Goal: Information Seeking & Learning: Learn about a topic

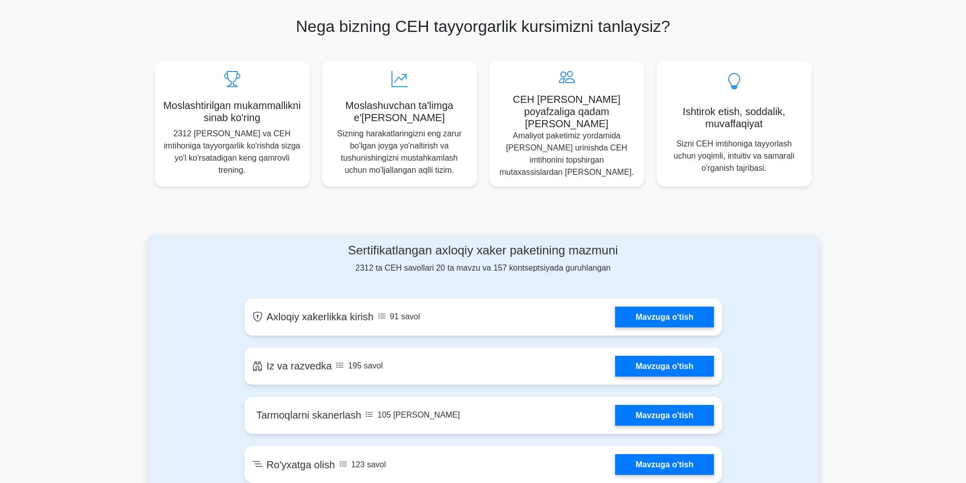
scroll to position [406, 0]
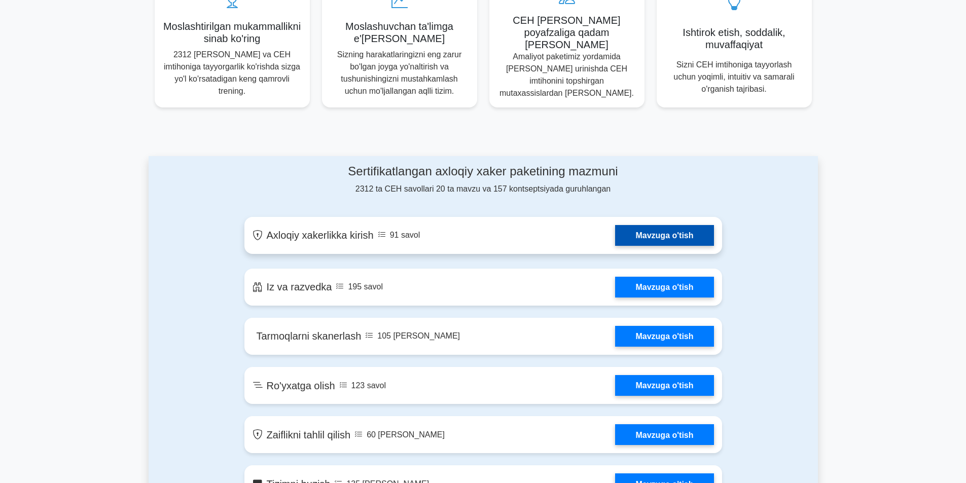
click at [639, 225] on link "Mavzuga o'tish" at bounding box center [664, 235] width 98 height 21
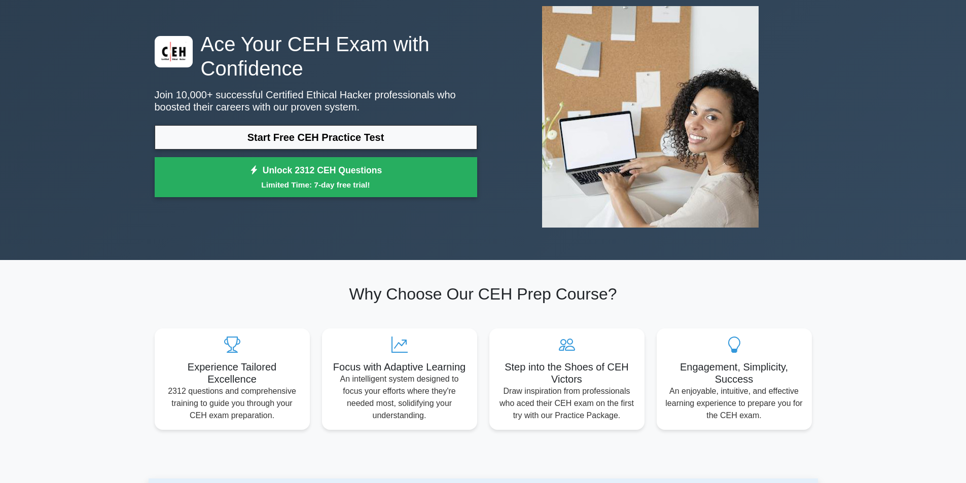
scroll to position [0, 0]
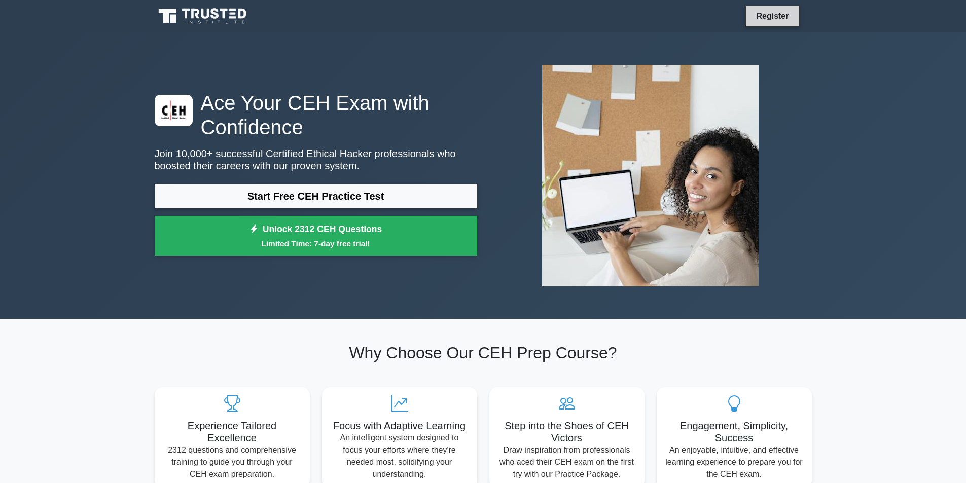
click at [769, 16] on link "Register" at bounding box center [772, 16] width 45 height 13
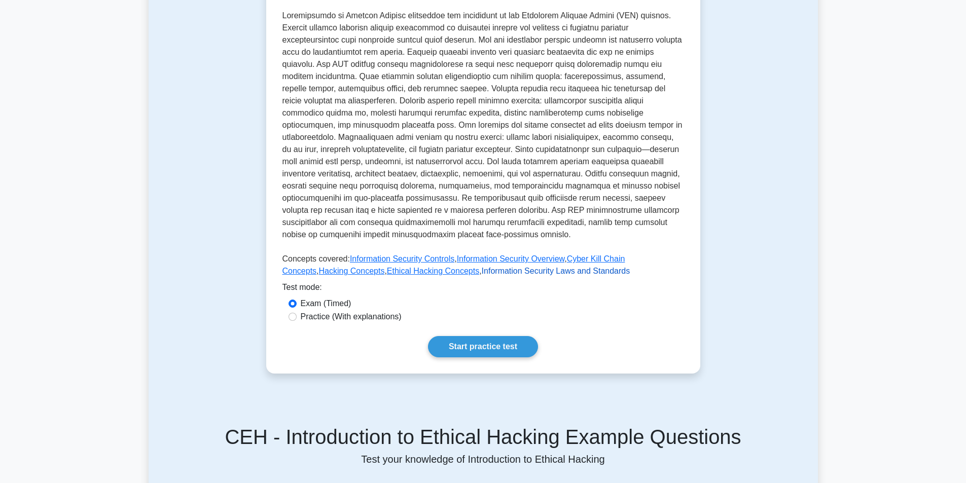
scroll to position [254, 0]
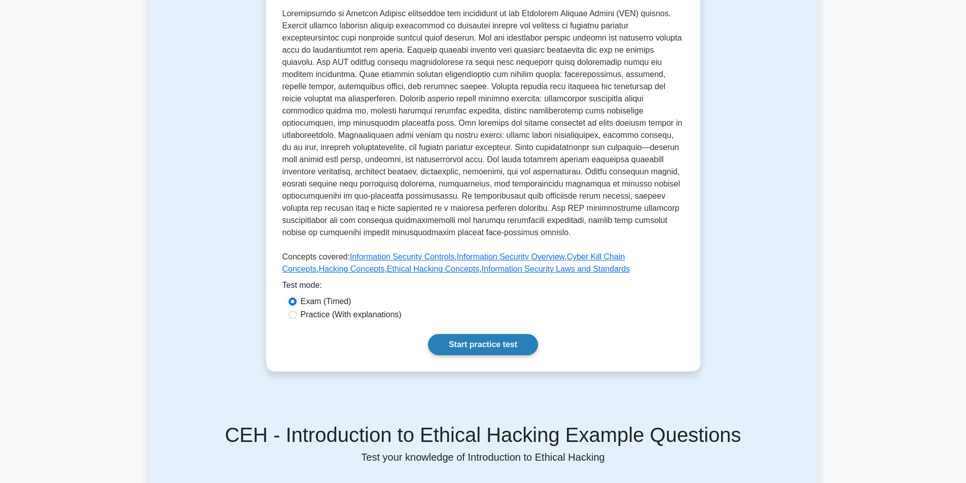
click at [485, 334] on link "Start practice test" at bounding box center [483, 344] width 110 height 21
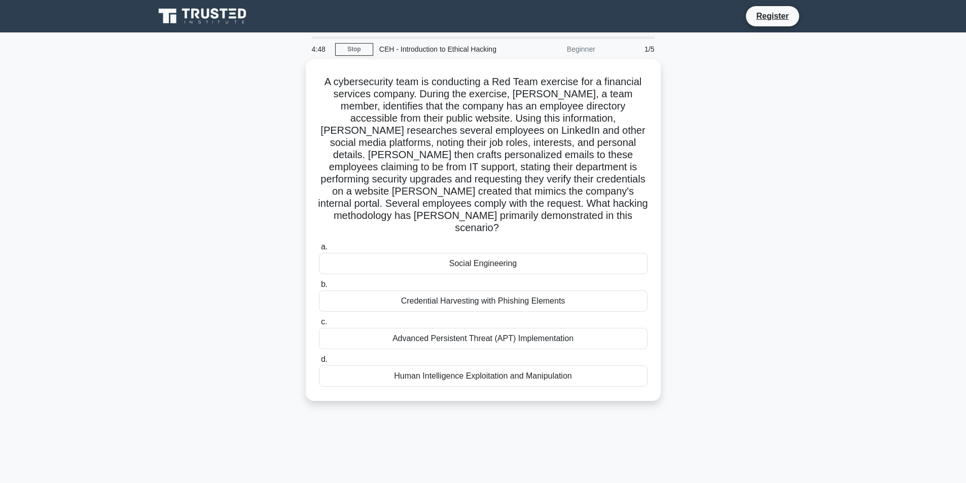
drag, startPoint x: 820, startPoint y: 0, endPoint x: 764, endPoint y: 273, distance: 278.6
click at [764, 273] on div "A cybersecurity team is conducting a Red Team exercise for a financial services…" at bounding box center [484, 236] width 670 height 354
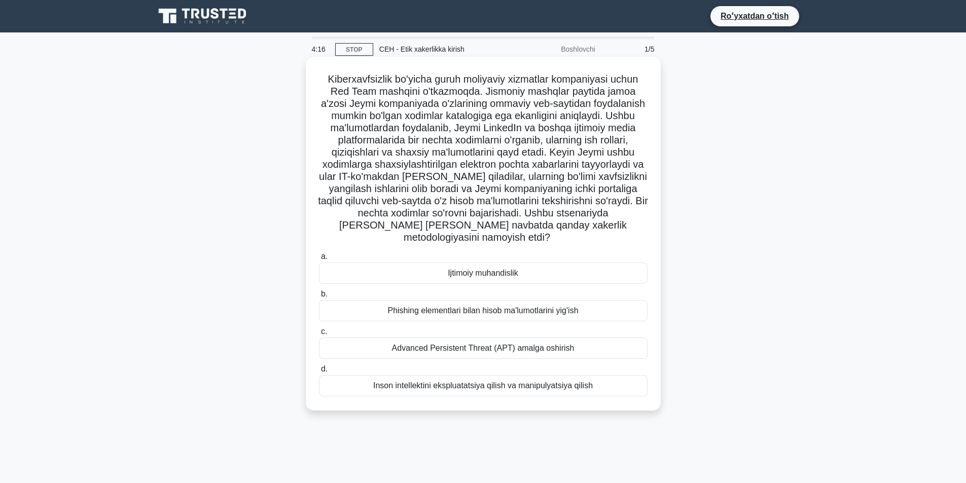
click at [427, 271] on div "Ijtimoiy muhandislik" at bounding box center [483, 273] width 329 height 21
click at [319, 260] on input "a. Ijtimoiy muhandislik" at bounding box center [319, 257] width 0 height 7
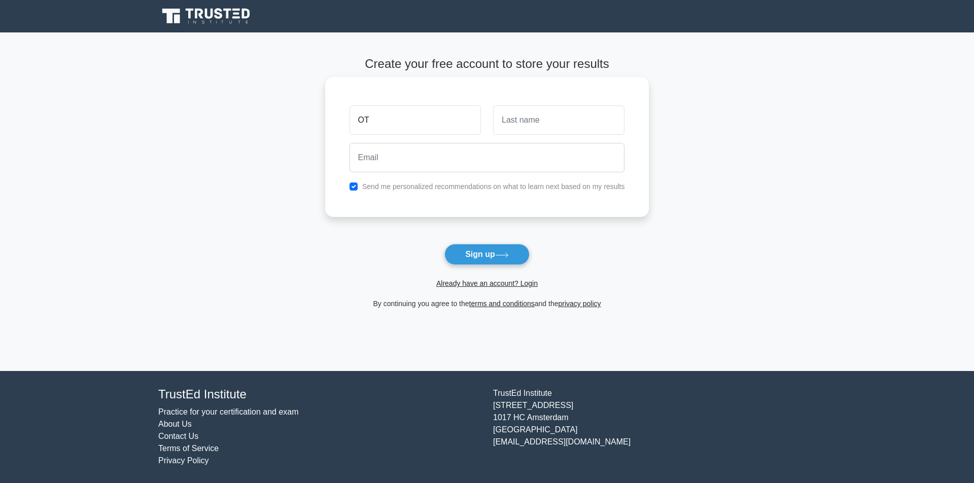
type input "O"
type input "Otabek"
click at [533, 125] on input "text" at bounding box center [558, 120] width 131 height 29
type input "Sirliyev"
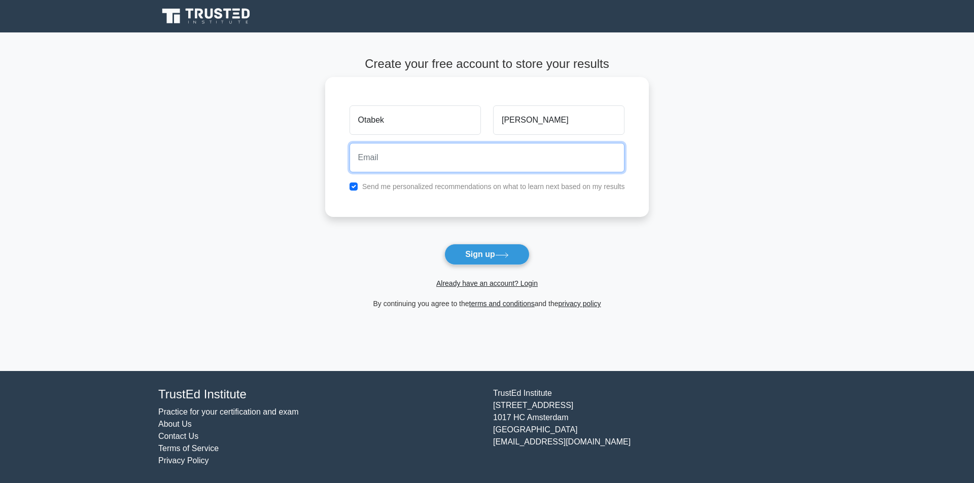
drag, startPoint x: 468, startPoint y: 157, endPoint x: 466, endPoint y: 152, distance: 5.3
click at [467, 156] on input "email" at bounding box center [487, 157] width 275 height 29
type input "otabek.zdf@gmail.com"
click at [444, 244] on button "Sign up" at bounding box center [486, 254] width 85 height 21
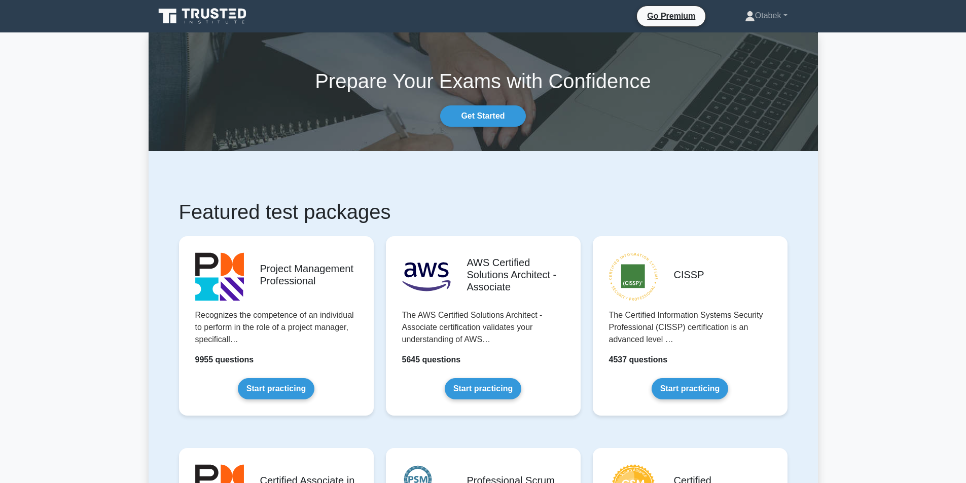
click at [470, 102] on div "Prepare Your Exams with Confidence Get Started" at bounding box center [484, 92] width 682 height 70
click at [478, 109] on link "Get Started" at bounding box center [482, 116] width 85 height 21
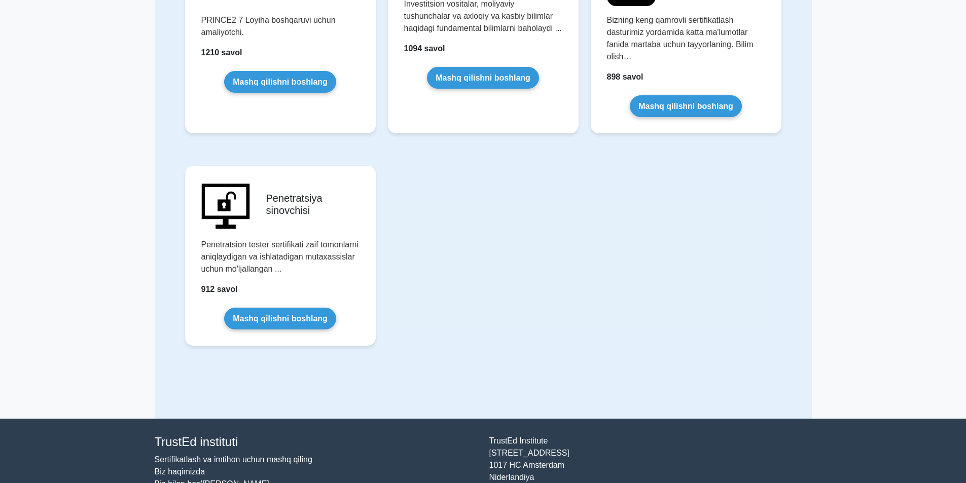
scroll to position [2167, 0]
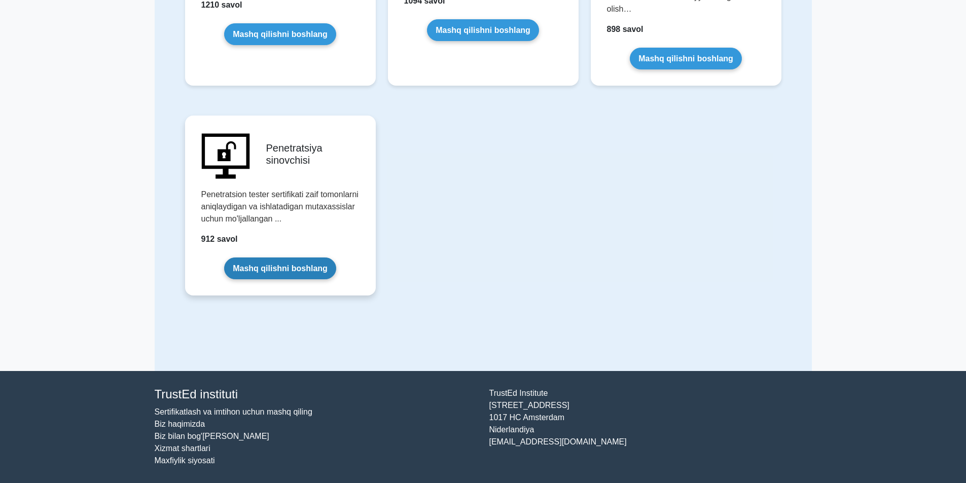
click at [304, 264] on link "Mashq qilishni boshlang" at bounding box center [280, 269] width 112 height 22
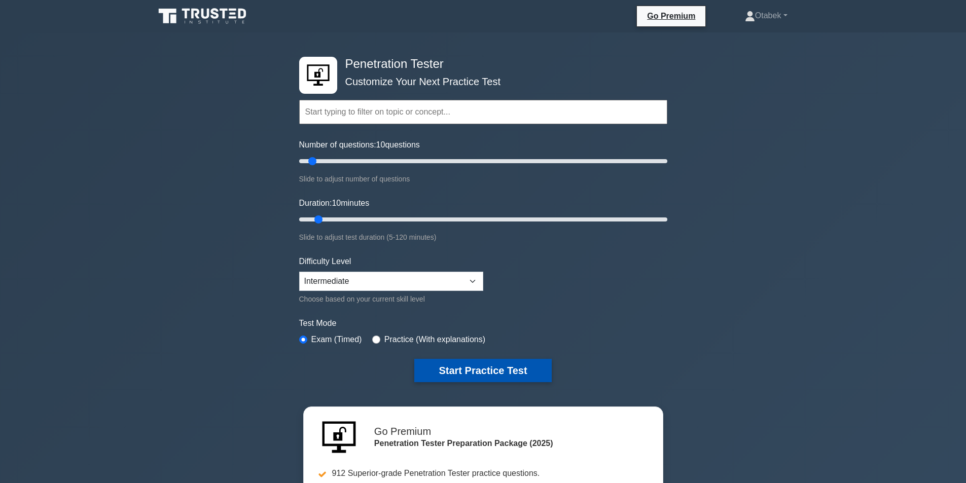
click at [483, 366] on button "Start Practice Test" at bounding box center [482, 370] width 137 height 23
click at [468, 371] on button "Start Practice Test" at bounding box center [482, 370] width 137 height 23
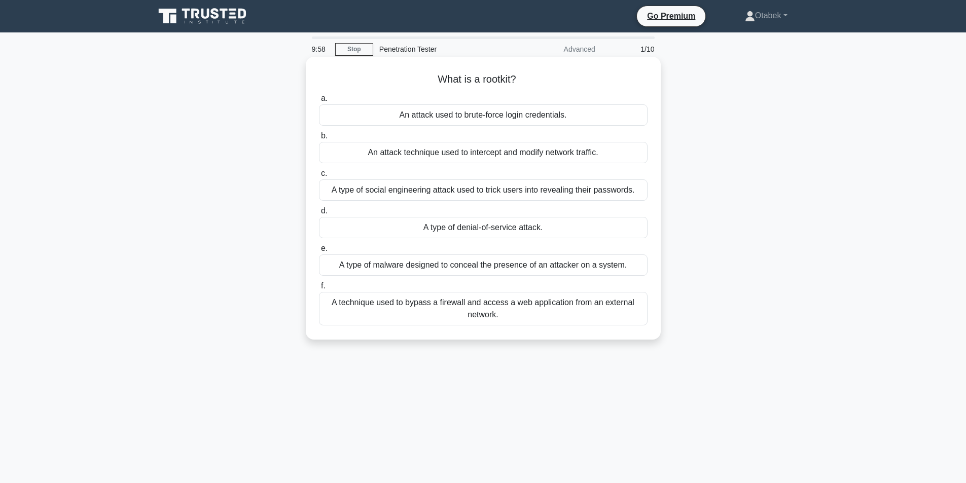
drag, startPoint x: 476, startPoint y: 82, endPoint x: 607, endPoint y: 217, distance: 188.4
click at [607, 217] on div "What is a rootkit? .spinner_0XTQ{transform-origin:center;animation:spinner_y6GP…" at bounding box center [483, 198] width 347 height 275
drag, startPoint x: 386, startPoint y: 72, endPoint x: 411, endPoint y: 65, distance: 26.6
click at [387, 72] on div "What is a rootkit? .spinner_0XTQ{transform-origin:center;animation:spinner_y6GP…" at bounding box center [483, 198] width 347 height 275
drag, startPoint x: 461, startPoint y: 81, endPoint x: 626, endPoint y: 338, distance: 305.1
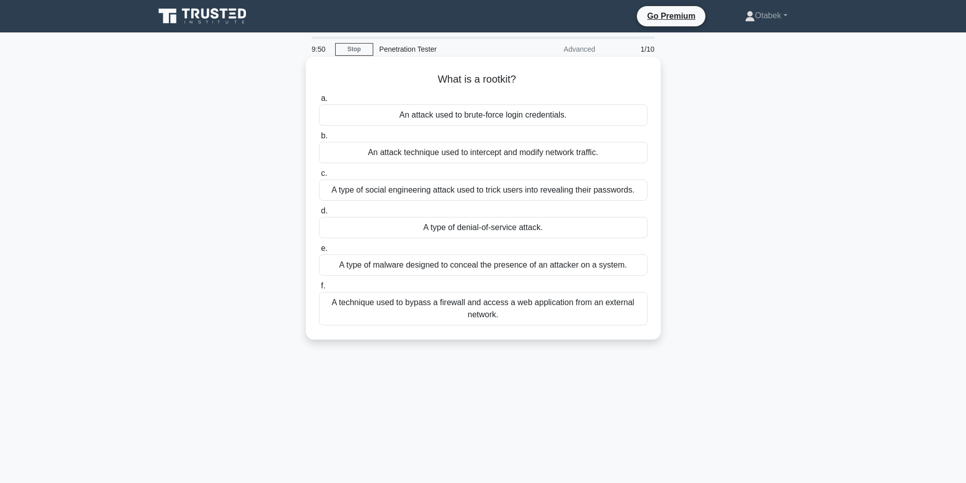
click at [626, 338] on div "What is a rootkit? .spinner_0XTQ{transform-origin:center;animation:spinner_y6GP…" at bounding box center [483, 198] width 355 height 283
copy div "What is a rootkit? .spinner_0XTQ{transform-origin:center;animation:spinner_y6GP…"
click at [376, 221] on div "A type of denial-of-service attack." at bounding box center [483, 227] width 329 height 21
click at [319, 215] on input "d. A type of denial-of-service attack." at bounding box center [319, 211] width 0 height 7
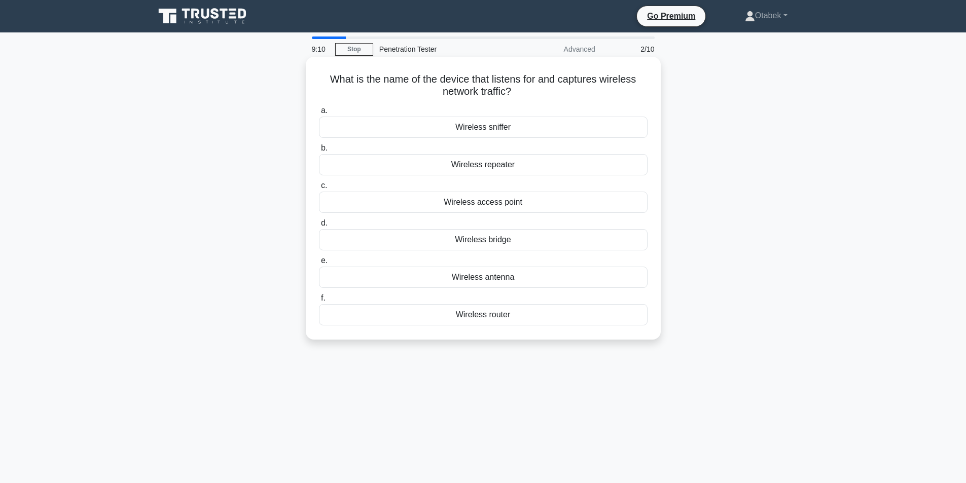
drag, startPoint x: 400, startPoint y: 86, endPoint x: 522, endPoint y: 322, distance: 265.7
click at [522, 322] on div "What is the name of the device that listens for and captures wireless network t…" at bounding box center [483, 198] width 347 height 275
click at [343, 125] on div "Wireless sniffer" at bounding box center [483, 127] width 329 height 21
click at [319, 114] on input "a. Wireless sniffer" at bounding box center [319, 111] width 0 height 7
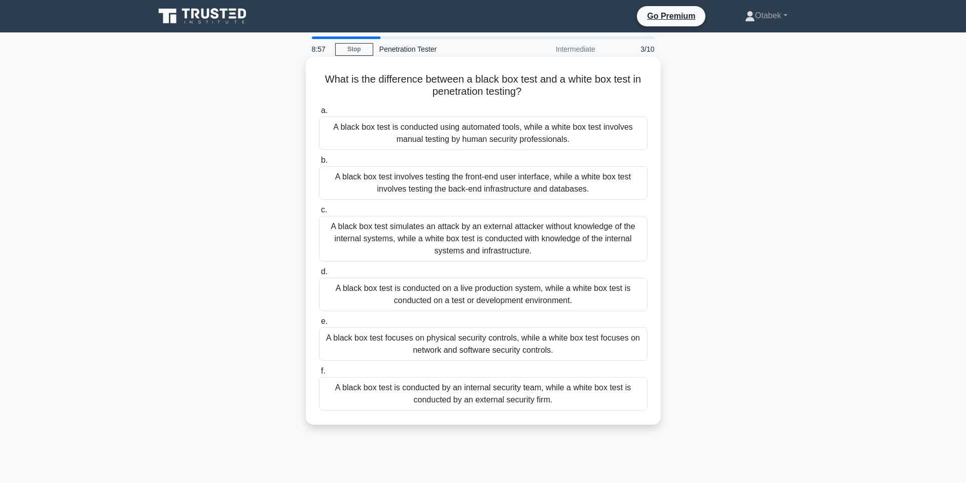
drag, startPoint x: 357, startPoint y: 88, endPoint x: 578, endPoint y: 419, distance: 397.9
click at [578, 419] on div "What is the difference between a black box test and a white box test in penetra…" at bounding box center [483, 241] width 347 height 360
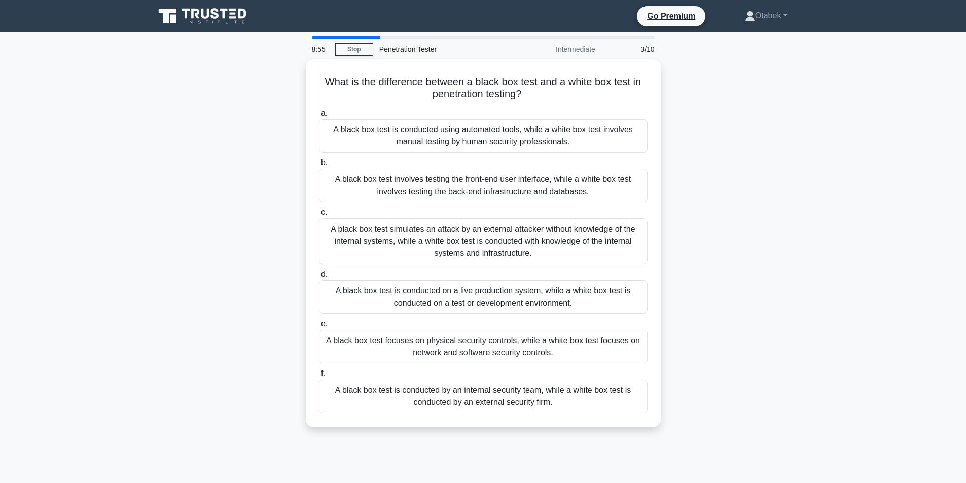
click at [541, 6] on div "Go Premium Otabek Profile Settings Profile Settings Go Premium Otabek Profile S…" at bounding box center [536, 16] width 552 height 21
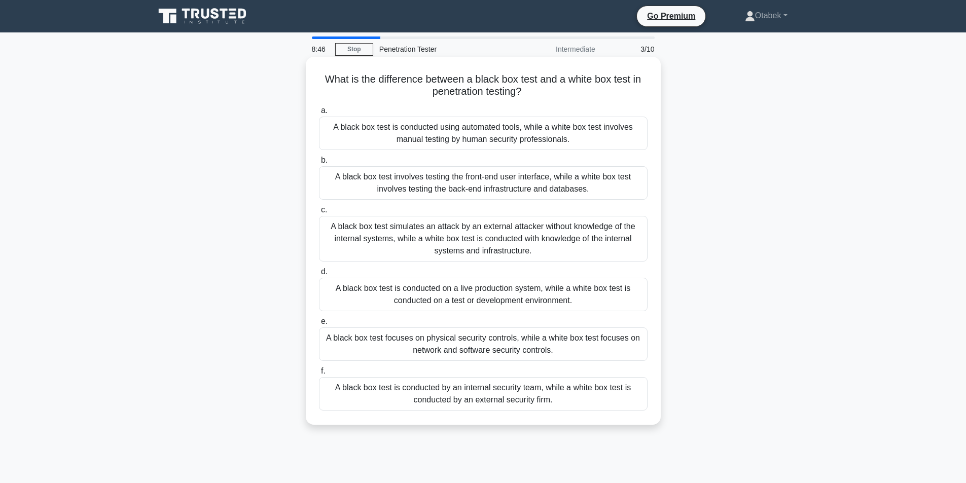
click at [376, 235] on div "A black box test simulates an attack by an external attacker without knowledge …" at bounding box center [483, 239] width 329 height 46
click at [319, 214] on input "c. A black box test simulates an attack by an external attacker without knowled…" at bounding box center [319, 210] width 0 height 7
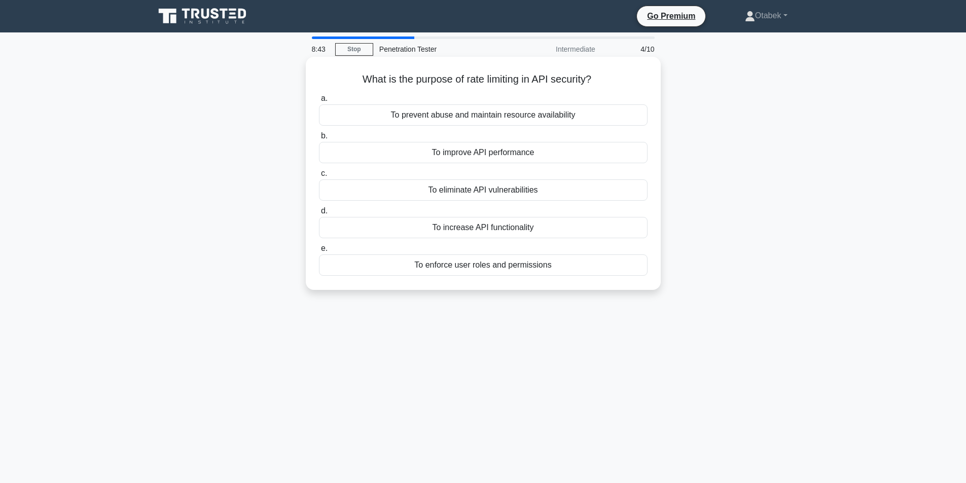
drag, startPoint x: 480, startPoint y: 108, endPoint x: 586, endPoint y: 281, distance: 202.6
click at [586, 281] on div "What is the purpose of rate limiting in API security? .spinner_0XTQ{transform-o…" at bounding box center [483, 173] width 347 height 225
copy div "What is the purpose of rate limiting in API security? .spinner_0XTQ{transform-o…"
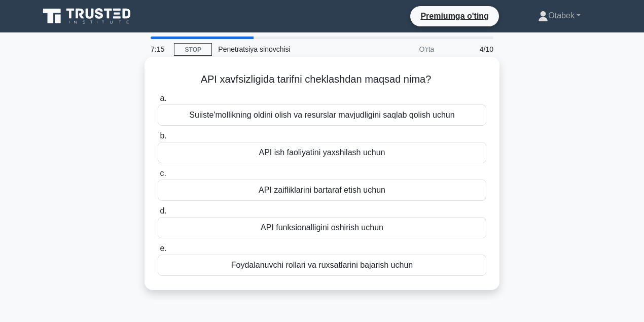
click at [220, 116] on font "Suiiste'mollikning oldini olish va resurslar mavjudligini saqlab qolish uchun" at bounding box center [321, 115] width 265 height 9
click at [158, 102] on input "a. Suiiste'mollikning oldini olish va resurslar mavjudligini saqlab qolish uchun" at bounding box center [158, 98] width 0 height 7
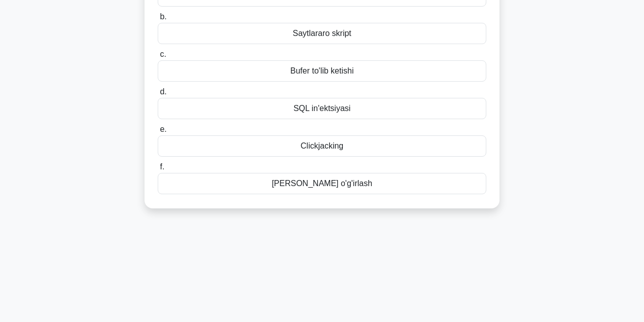
scroll to position [154, 0]
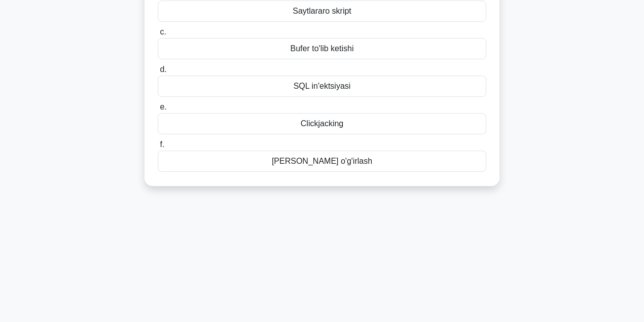
drag, startPoint x: 168, startPoint y: 81, endPoint x: 383, endPoint y: 172, distance: 233.4
click at [383, 173] on div "Quyidagilardan qaysi biri kirishni tekshirish hujumining umumiy usuli hisoblana…" at bounding box center [322, 44] width 347 height 275
copy div "uyidagilardan qaysi biri kirishni tekshirish hujumining umumiy usuli hisoblanad…"
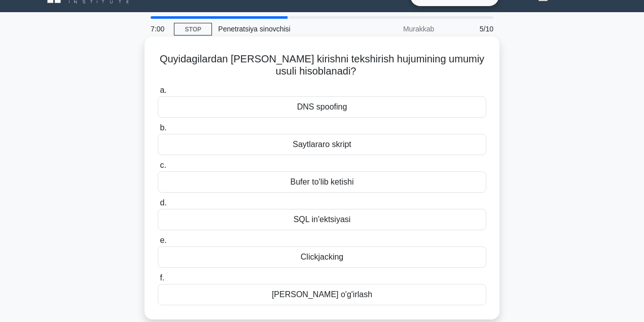
scroll to position [18, 0]
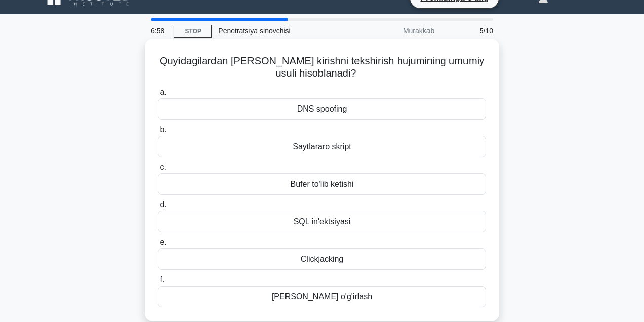
click at [197, 147] on div "Saytlararo skript" at bounding box center [322, 146] width 329 height 21
click at [158, 133] on input "b. Saytlararo skript" at bounding box center [158, 130] width 0 height 7
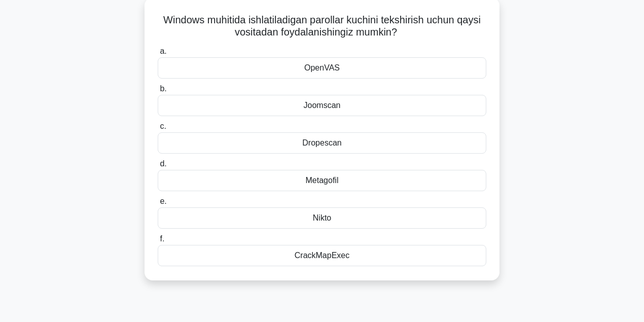
scroll to position [85, 0]
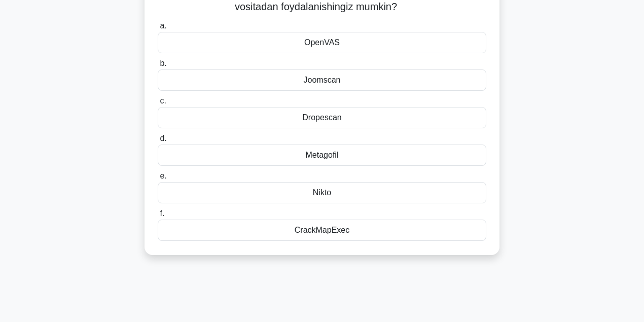
drag, startPoint x: 223, startPoint y: 98, endPoint x: 368, endPoint y: 236, distance: 200.6
click at [368, 236] on div "Windows muhitida ishlatiladigan parollar kuchini tekshirish uchun qaysi vositad…" at bounding box center [322, 113] width 347 height 275
copy div "Windows muhitida ishlatiladigan parollar kuchini tekshirish uchun qaysi vositad…"
click at [179, 216] on label "f. CrackMapExec" at bounding box center [322, 223] width 329 height 33
click at [158, 216] on input "f. CrackMapExec" at bounding box center [158, 214] width 0 height 7
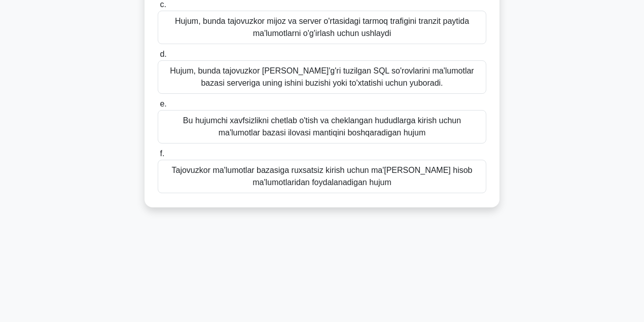
scroll to position [226, 0]
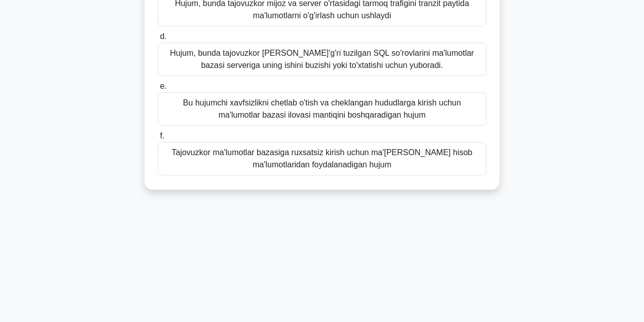
drag, startPoint x: 230, startPoint y: 82, endPoint x: 421, endPoint y: 173, distance: 212.2
click at [421, 173] on div "Ko'r-ko'rona SQL in'ektsiyasi nima? .spinner_0XTQ{transform-origin:center;anima…" at bounding box center [322, 18] width 578 height 368
copy div "Ko'r-ko'rona SQL in'ektsiyasi nima? .spinner_0XTQ{transform-origin:center;anima…"
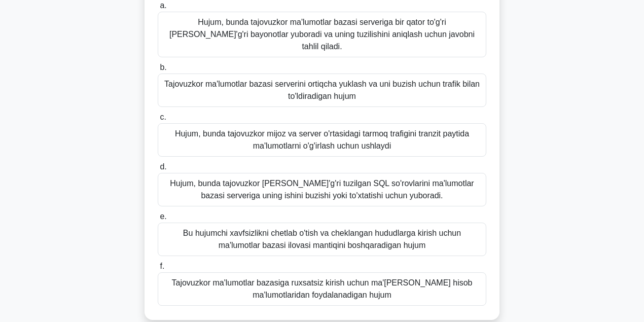
scroll to position [90, 0]
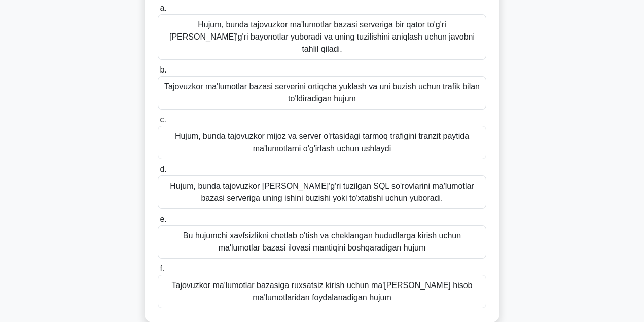
click at [241, 32] on font "Hujum, bunda tajovuzkor ma'lumotlar bazasi serveriga bir qator to'g'ri yoki not…" at bounding box center [321, 36] width 305 height 33
click at [158, 12] on input "a. Hujum, bunda tajovuzkor ma'lumotlar bazasi serveriga bir qator to'g'ri yoki …" at bounding box center [158, 8] width 0 height 7
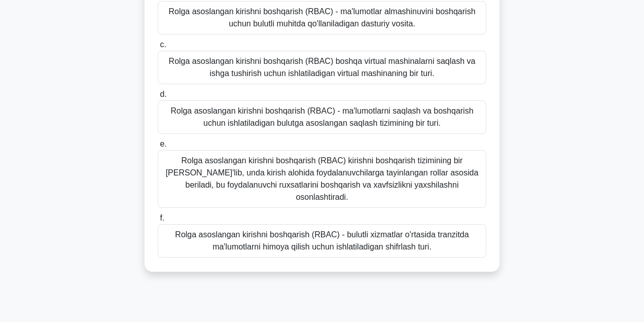
scroll to position [226, 0]
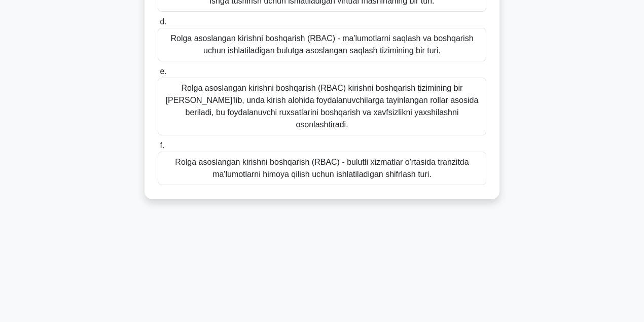
drag, startPoint x: 162, startPoint y: 78, endPoint x: 454, endPoint y: 182, distance: 310.0
click at [454, 182] on div "Bulutli xavfsizlikda rolga asoslangan kirishni boshqarish (RBAC) nima? .spinner…" at bounding box center [322, 15] width 347 height 360
copy div "Bulutli xavfsizlikda rolga asoslangan kirishni boshqarish (RBAC) nima? .spinner…"
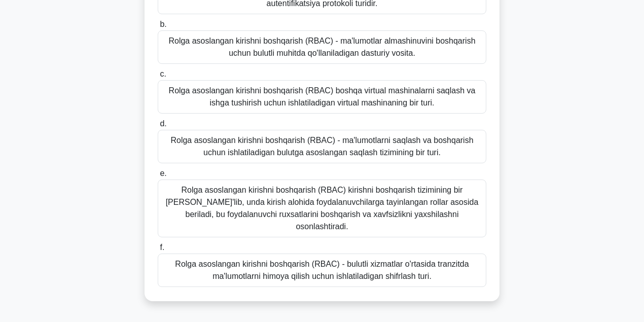
scroll to position [124, 0]
click at [196, 206] on font "Rolga asoslangan kirishni boshqarish (RBAC) kirishni boshqarish tizimining bir …" at bounding box center [322, 208] width 320 height 49
click at [158, 177] on input "e. Rolga asoslangan kirishni boshqarish (RBAC) kirishni boshqarish tizimining b…" at bounding box center [158, 173] width 0 height 7
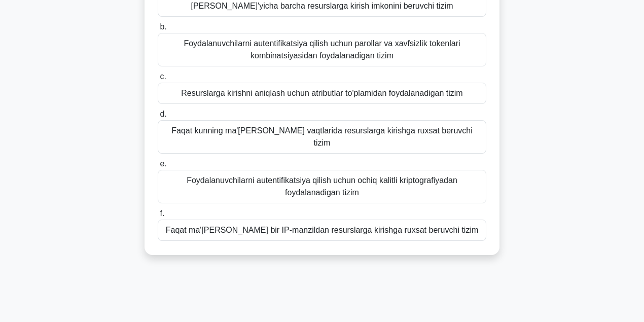
scroll to position [135, 0]
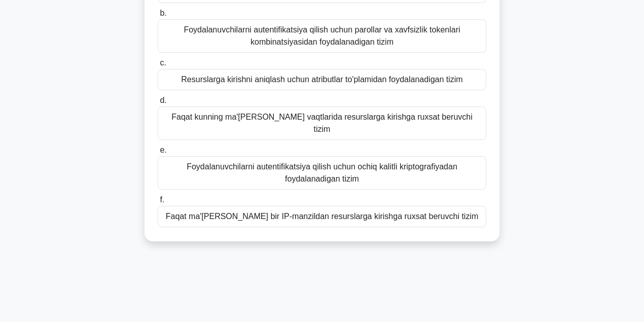
drag, startPoint x: 174, startPoint y: 79, endPoint x: 461, endPoint y: 209, distance: 314.9
click at [461, 209] on div "Kompyuter xavfsizligida atributga asoslangan kirishni boshqarish (ABAC) tizimi …" at bounding box center [322, 81] width 347 height 311
copy div "Kompyuter xavfsizligida atributga asoslangan kirishni boshqarish (ABAC) tizimi …"
click at [228, 78] on font "Resurslarga kirishni aniqlash uchun atributlar to'plamidan foydalanadigan tizim" at bounding box center [322, 79] width 282 height 9
click at [158, 66] on input "c. Resurslarga kirishni aniqlash uchun atributlar to'plamidan foydalanadigan ti…" at bounding box center [158, 63] width 0 height 7
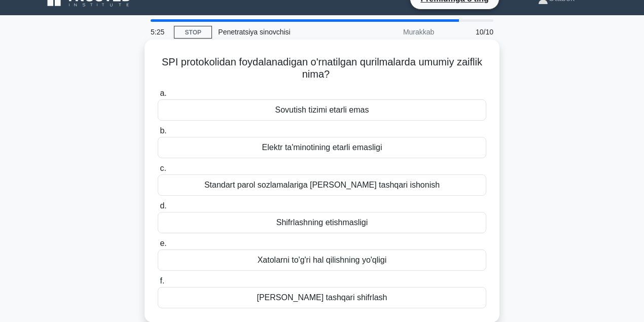
scroll to position [34, 0]
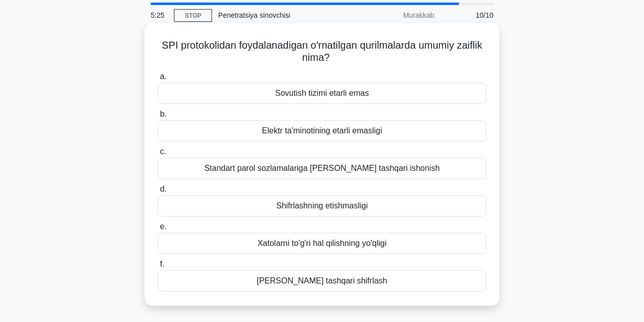
drag, startPoint x: 171, startPoint y: 77, endPoint x: 389, endPoint y: 282, distance: 298.6
click at [389, 282] on div "SPI protokolidan foydalanadigan o'rnatilgan qurilmalarda umumiy zaiflik nima? .…" at bounding box center [322, 164] width 347 height 275
copy div "SPI protokolidan foydalanadigan o'rnatilgan qurilmalarda umumiy zaiflik nima? .…"
click at [232, 169] on font "Standart parol sozlamalariga haddan tashqari ishonish" at bounding box center [321, 168] width 235 height 9
click at [158, 155] on input "c. Standart parol sozlamalariga haddan tashqari ishonish" at bounding box center [158, 152] width 0 height 7
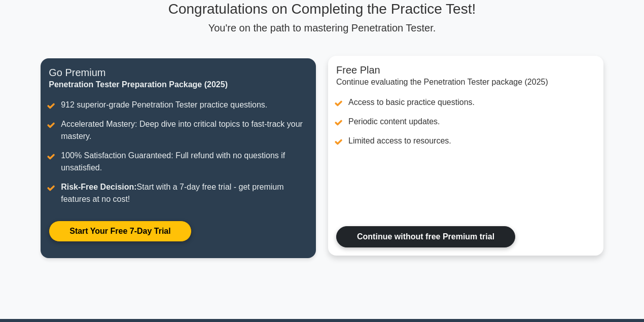
scroll to position [67, 0]
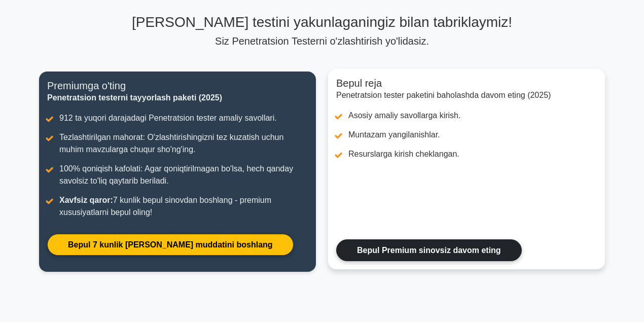
click at [406, 257] on link "Bepul Premium sinovsiz davom eting" at bounding box center [429, 250] width 186 height 22
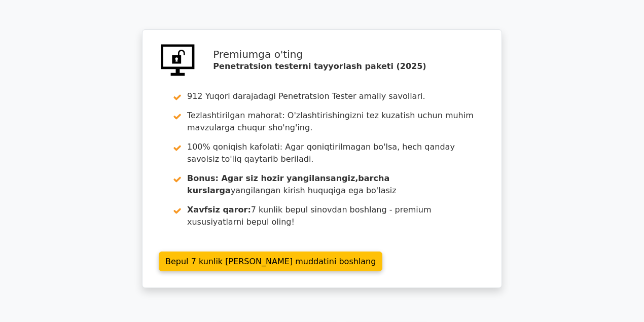
scroll to position [1623, 0]
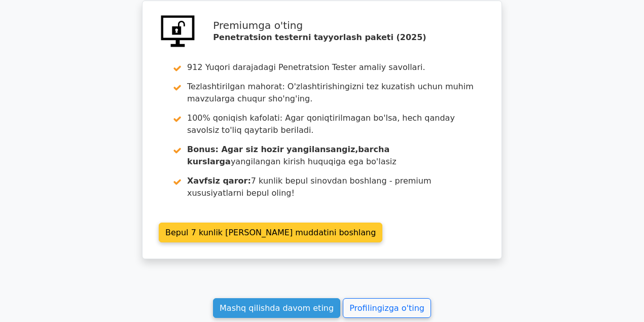
click at [292, 223] on link "Bepul 7 kunlik [PERSON_NAME] muddatini boshlang" at bounding box center [271, 233] width 224 height 20
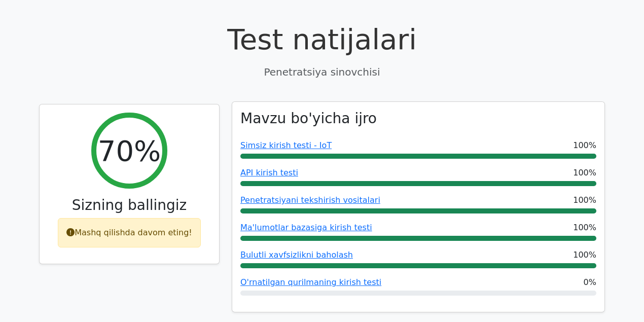
scroll to position [329, 0]
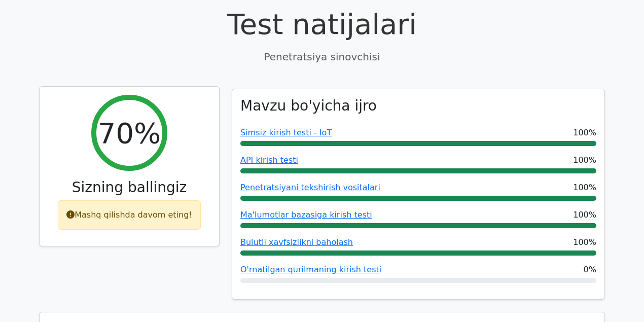
click at [143, 155] on div "70%" at bounding box center [129, 133] width 76 height 76
click at [146, 213] on font "Mashq qilishda davom eting!" at bounding box center [134, 215] width 118 height 10
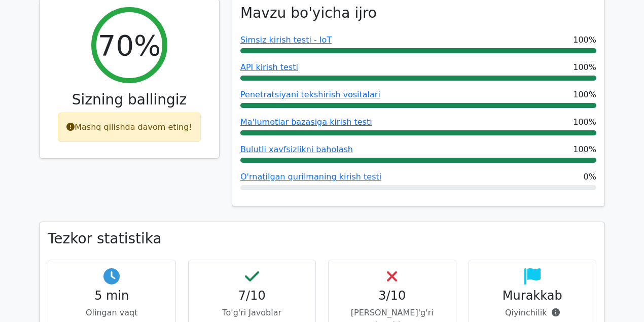
scroll to position [372, 0]
